Goal: Task Accomplishment & Management: Use online tool/utility

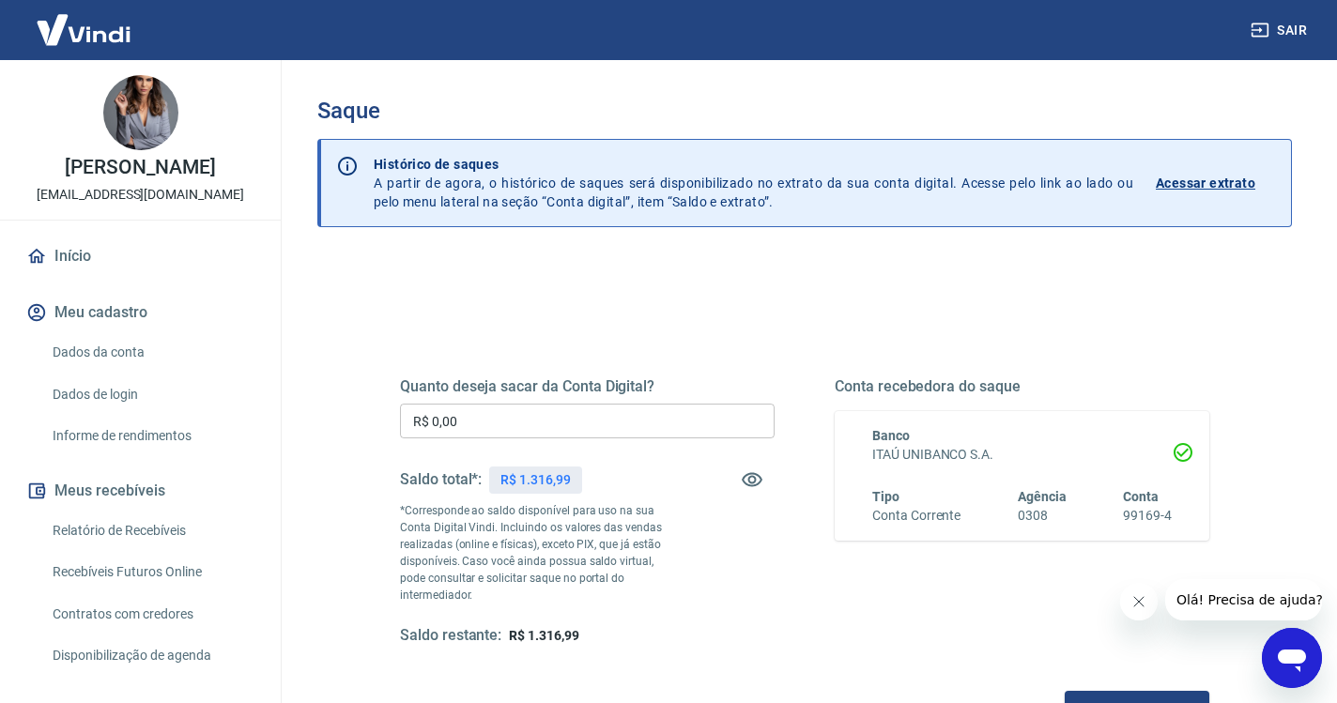
click at [527, 422] on input "R$ 0,00" at bounding box center [587, 421] width 375 height 35
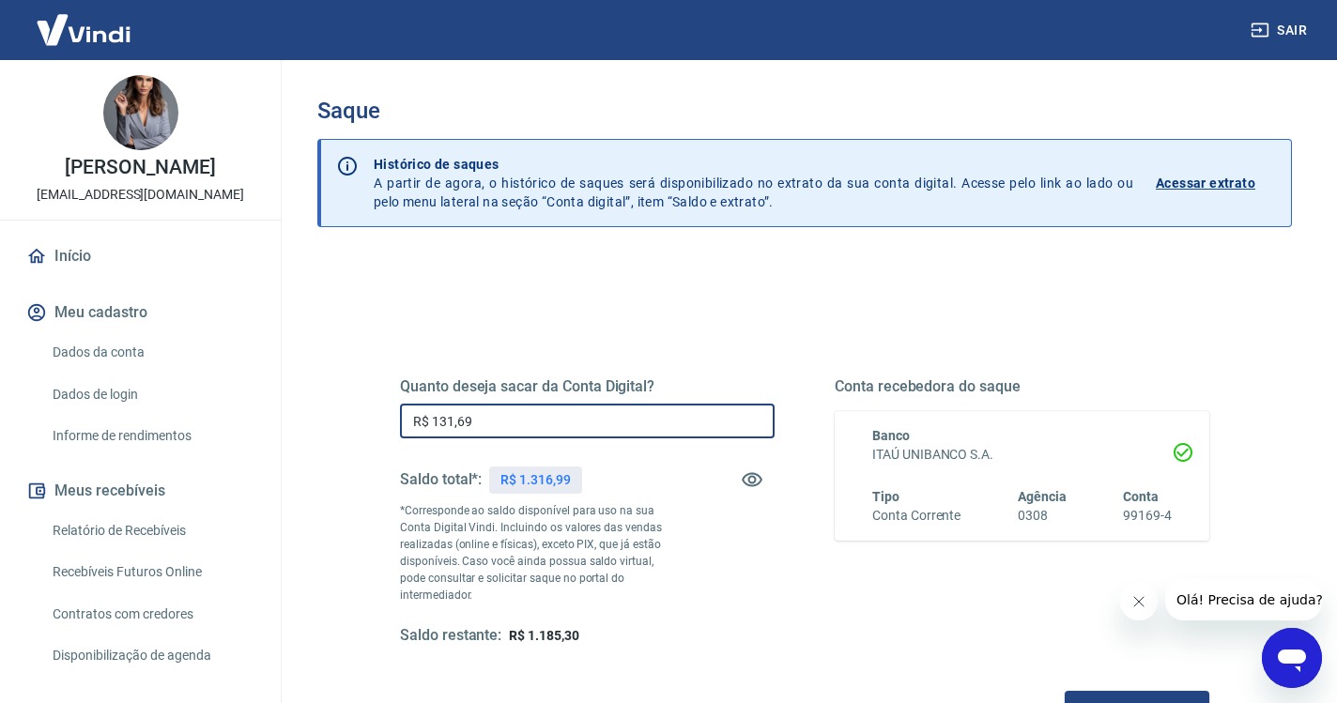
type input "R$ 1.316,99"
click at [1065, 691] on button "Solicitar saque" at bounding box center [1137, 708] width 145 height 35
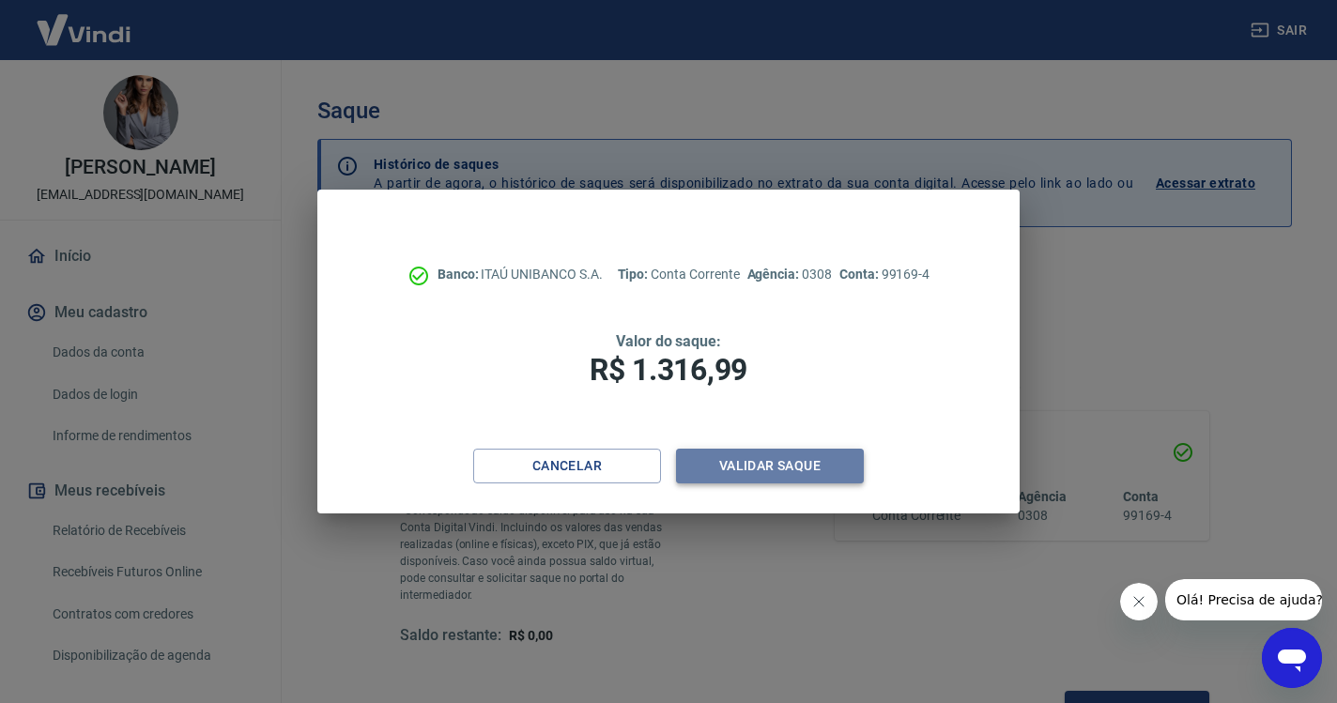
click at [754, 475] on button "Validar saque" at bounding box center [770, 466] width 188 height 35
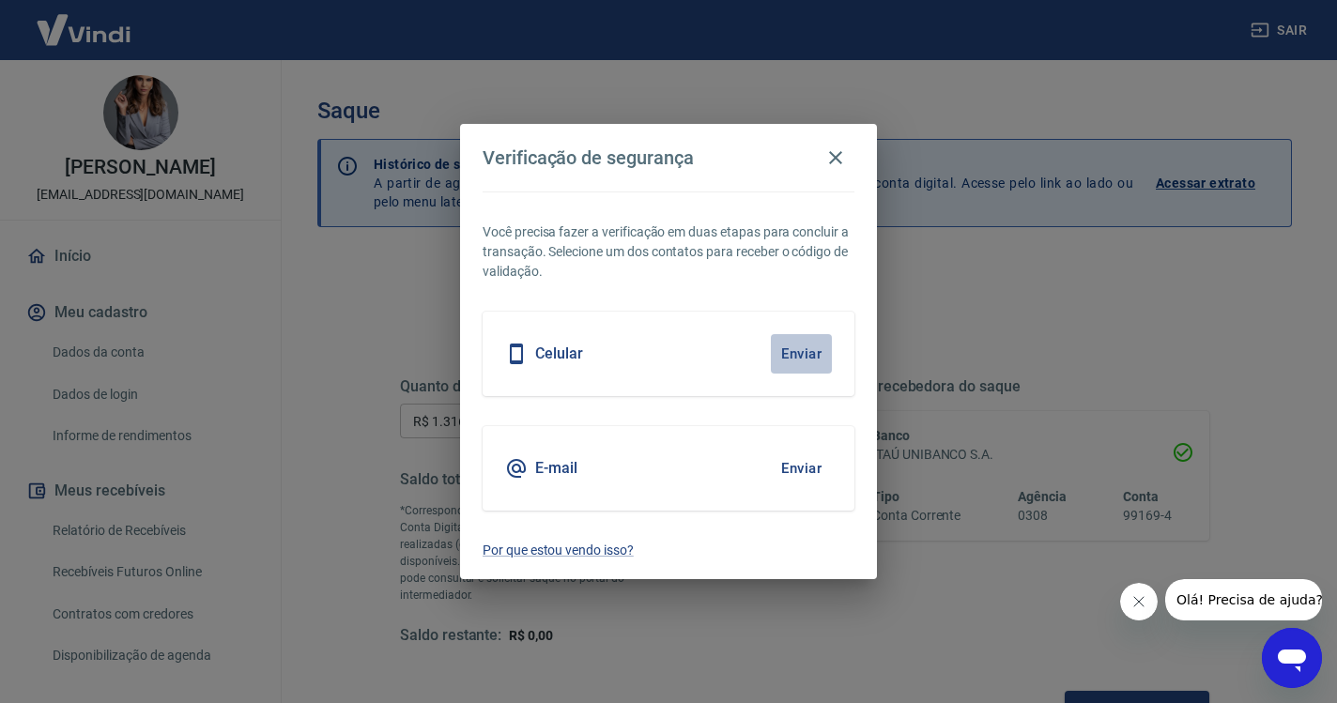
click at [795, 356] on button "Enviar" at bounding box center [801, 353] width 61 height 39
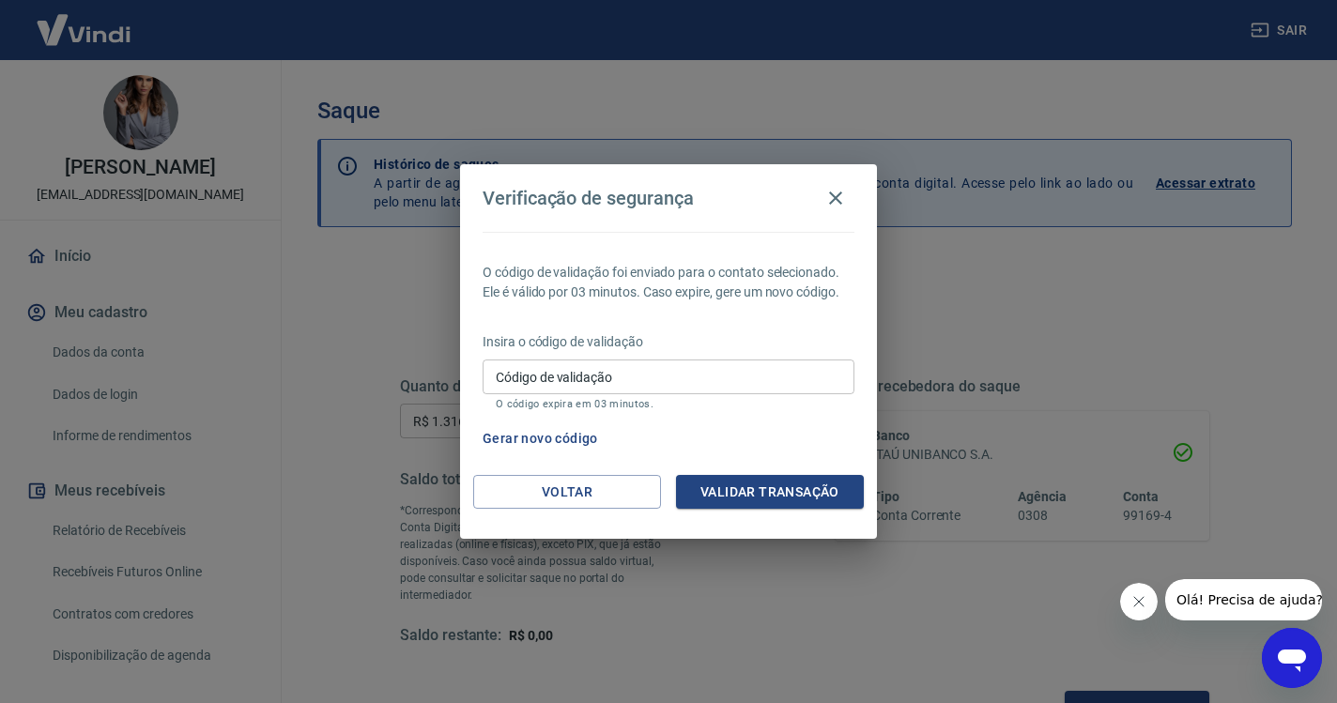
click at [726, 378] on input "Código de validação" at bounding box center [669, 377] width 372 height 35
click at [838, 203] on icon "button" at bounding box center [836, 198] width 23 height 23
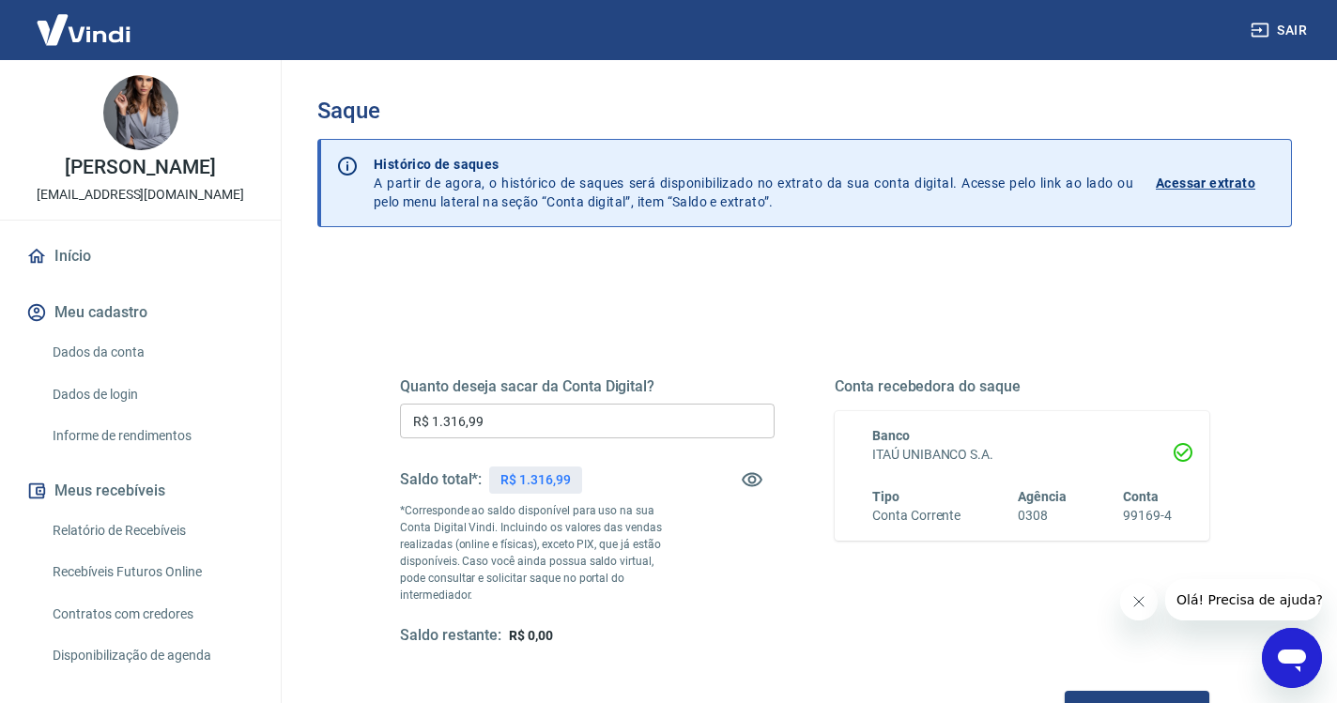
click at [108, 268] on link "Início" at bounding box center [141, 256] width 236 height 41
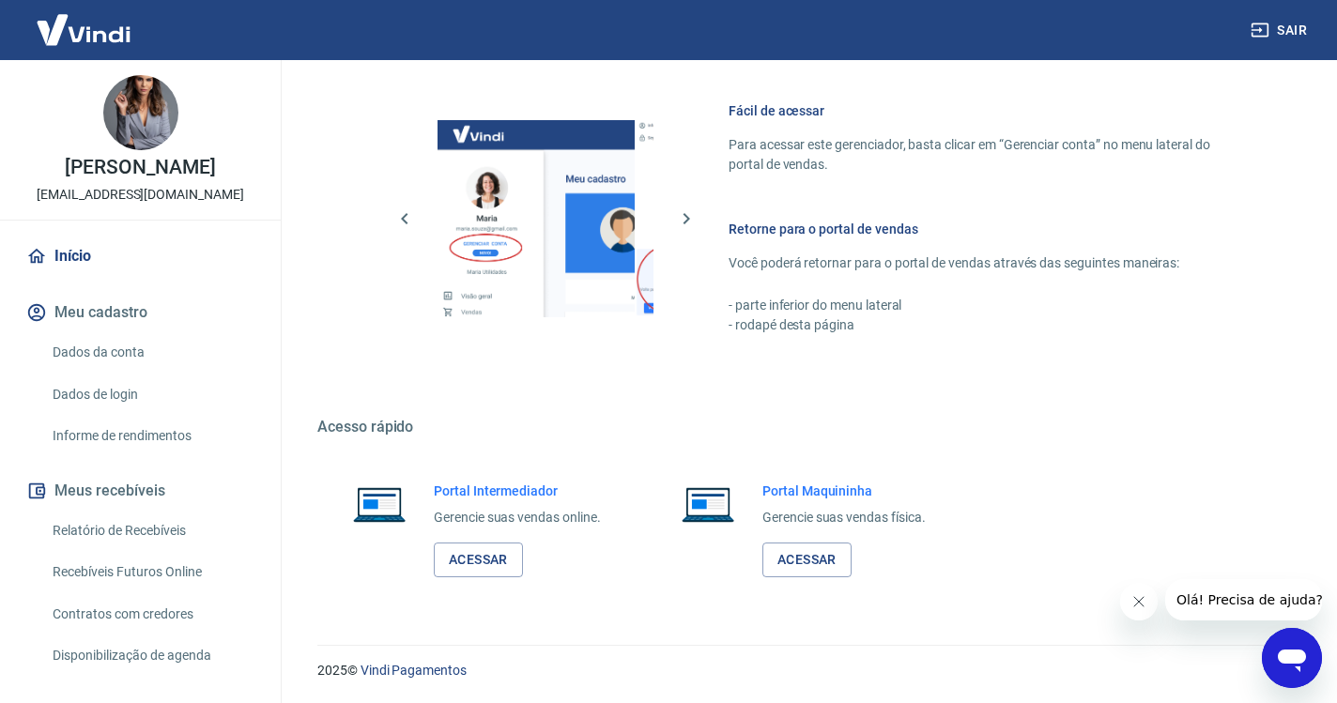
scroll to position [797, 0]
click at [497, 571] on link "Acessar" at bounding box center [478, 561] width 89 height 35
